Goal: Task Accomplishment & Management: Manage account settings

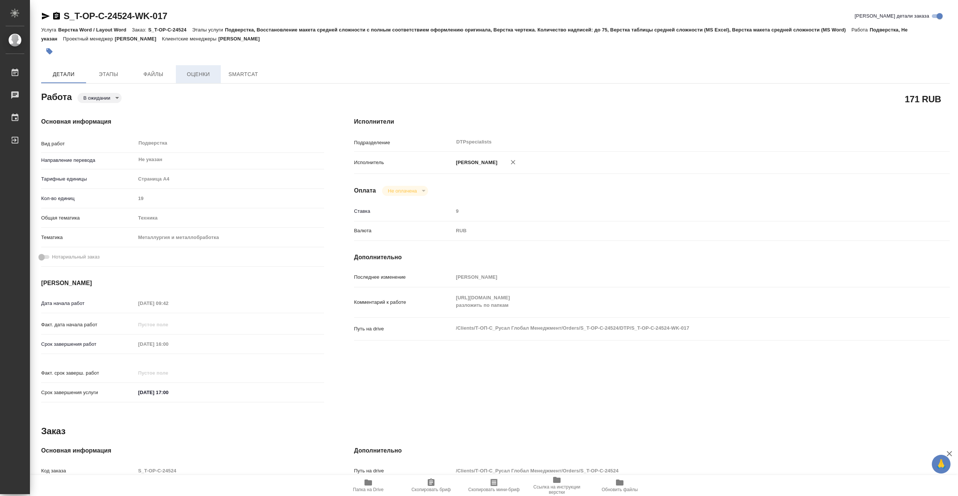
type textarea "x"
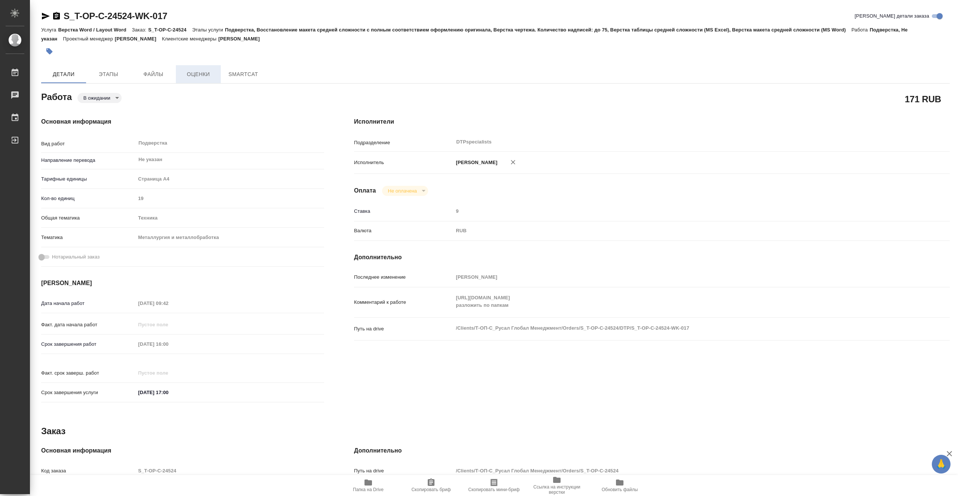
type textarea "x"
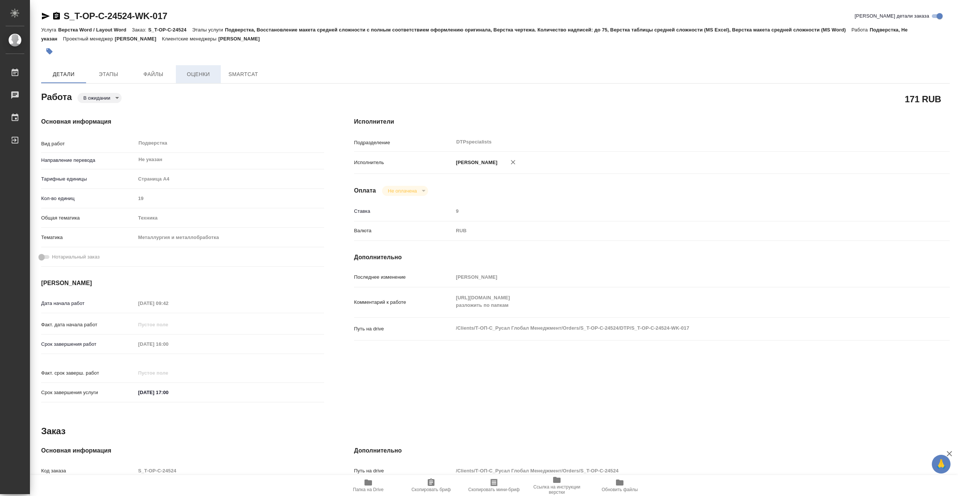
type textarea "x"
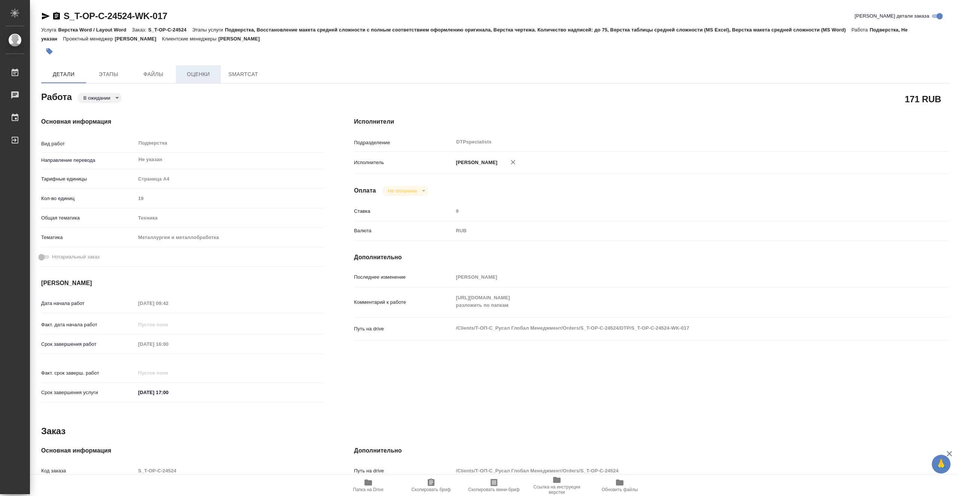
type textarea "x"
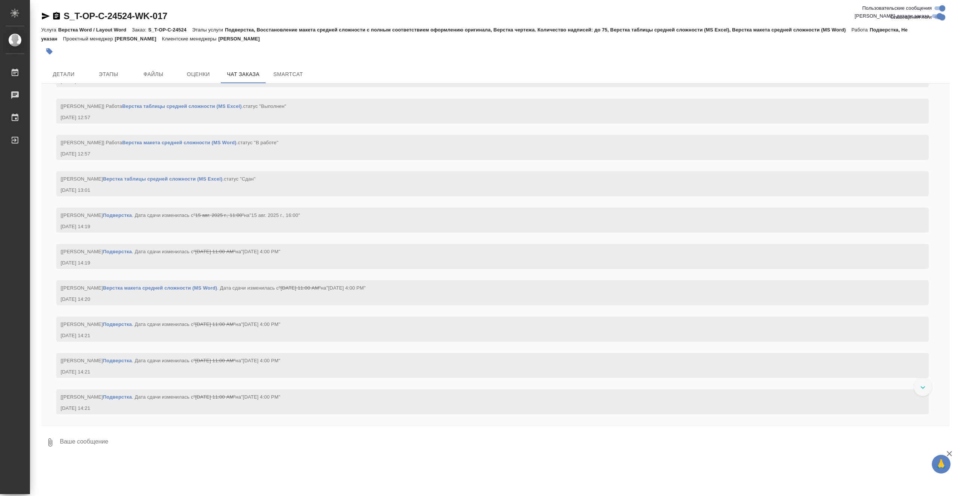
scroll to position [7656, 0]
click at [274, 72] on span "SmartCat" at bounding box center [288, 74] width 36 height 9
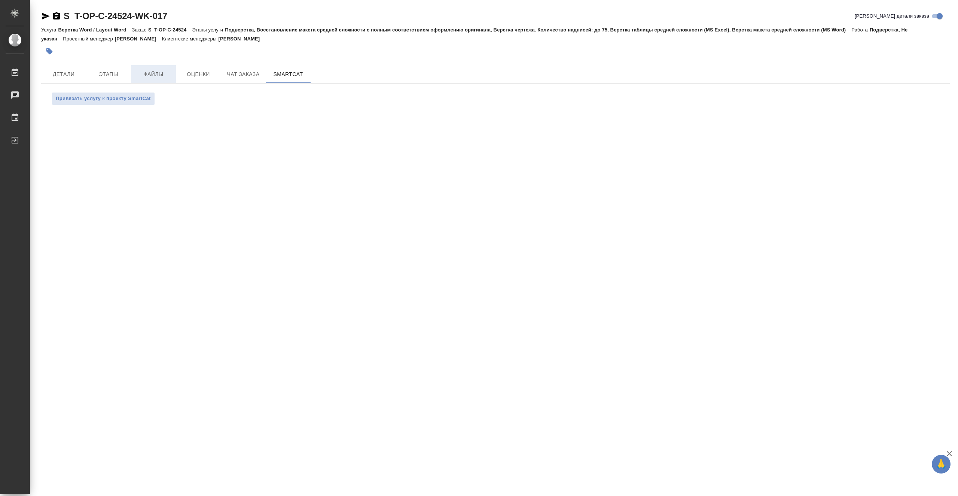
click at [156, 73] on span "Файлы" at bounding box center [153, 74] width 36 height 9
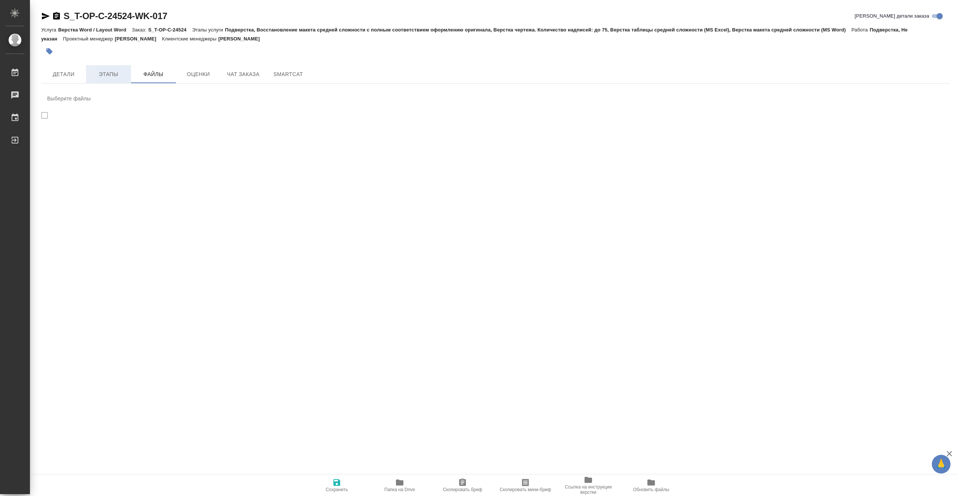
click at [121, 73] on span "Этапы" at bounding box center [109, 74] width 36 height 9
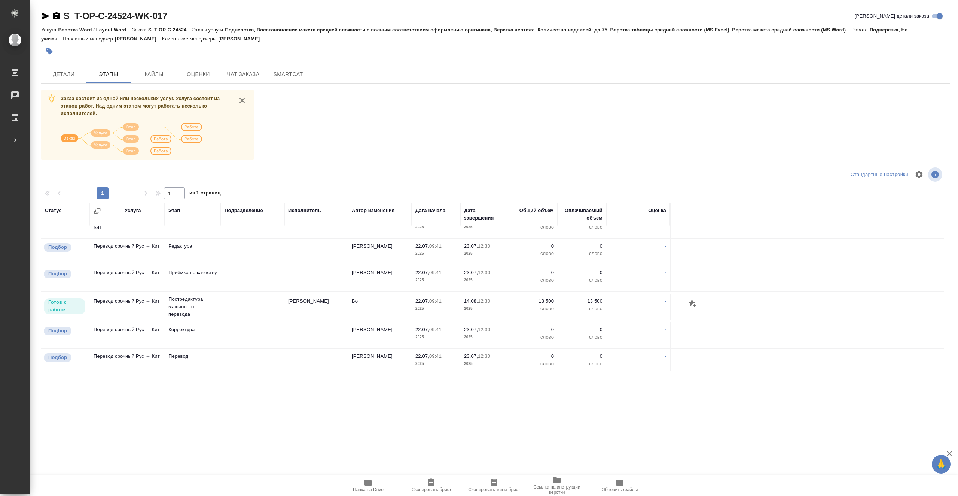
scroll to position [363, 0]
